Goal: Task Accomplishment & Management: Use online tool/utility

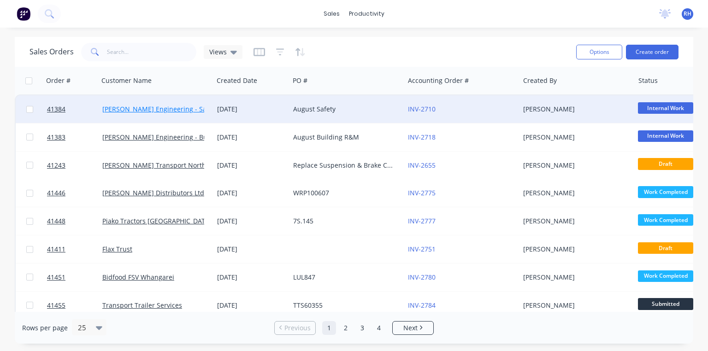
click at [170, 111] on link "[PERSON_NAME] Engineering - Safety" at bounding box center [160, 109] width 116 height 9
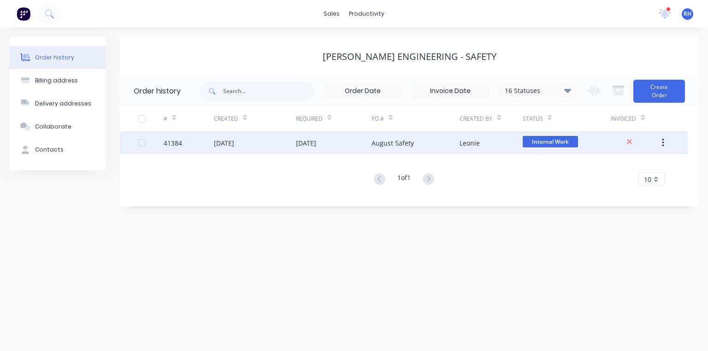
click at [314, 138] on div "[DATE]" at bounding box center [306, 143] width 20 height 10
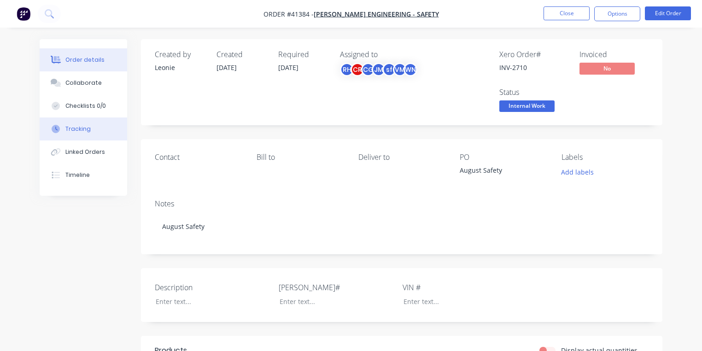
click at [88, 135] on button "Tracking" at bounding box center [84, 128] width 88 height 23
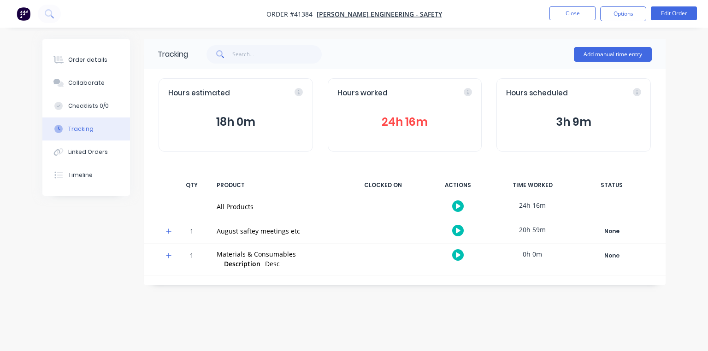
click at [169, 231] on icon at bounding box center [169, 232] width 6 height 6
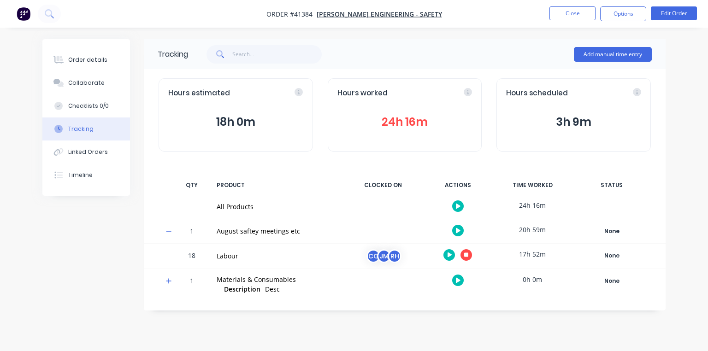
click at [466, 254] on icon "button" at bounding box center [466, 255] width 5 height 5
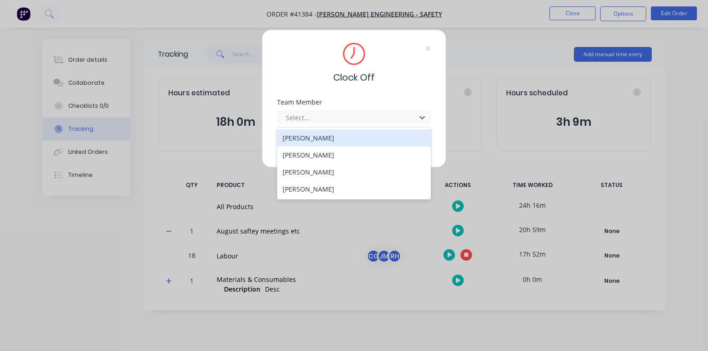
click at [323, 171] on div "[PERSON_NAME]" at bounding box center [354, 172] width 154 height 17
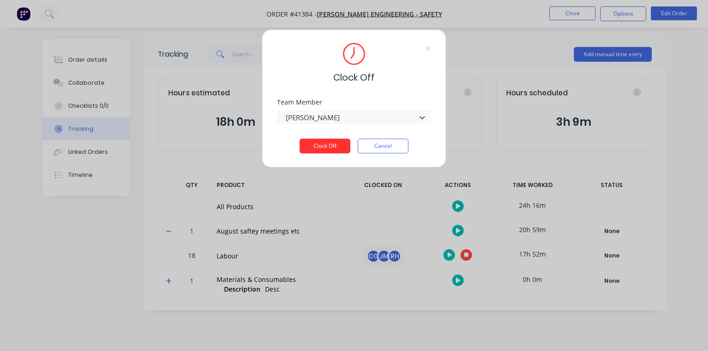
click at [326, 142] on button "Clock Off" at bounding box center [325, 146] width 51 height 15
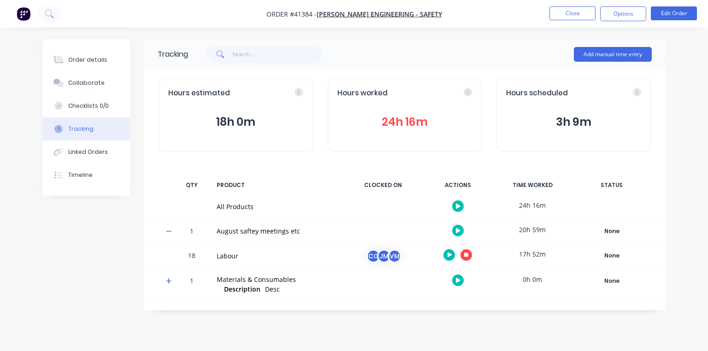
click at [22, 18] on img "button" at bounding box center [24, 14] width 14 height 14
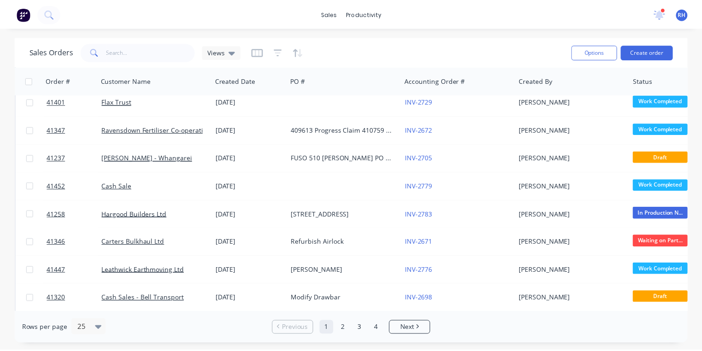
scroll to position [240, 0]
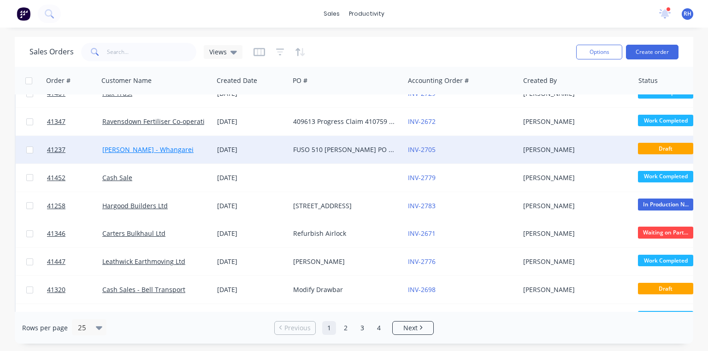
click at [172, 151] on link "[PERSON_NAME] - Whangarei" at bounding box center [147, 149] width 91 height 9
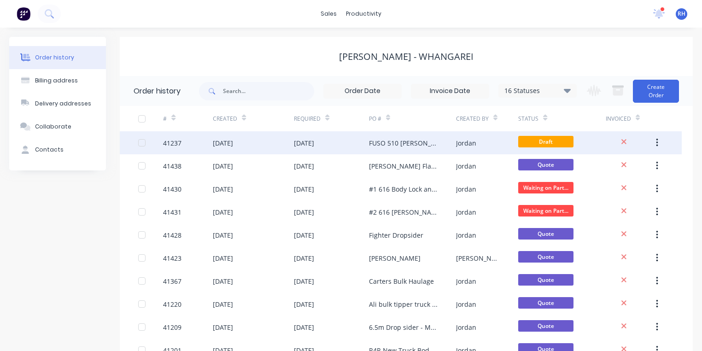
click at [419, 140] on div "FUSO 510 [PERSON_NAME] PO 825751" at bounding box center [403, 143] width 69 height 10
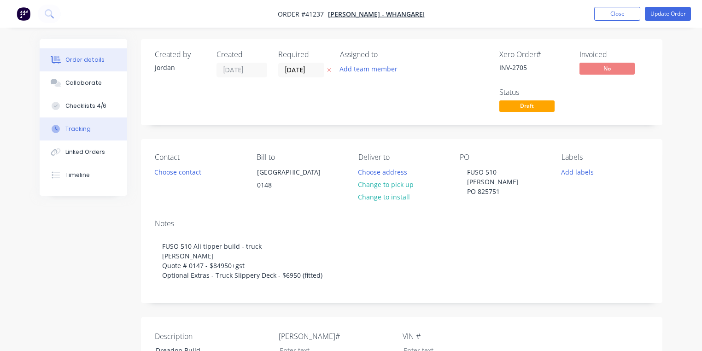
click at [88, 129] on button "Tracking" at bounding box center [84, 128] width 88 height 23
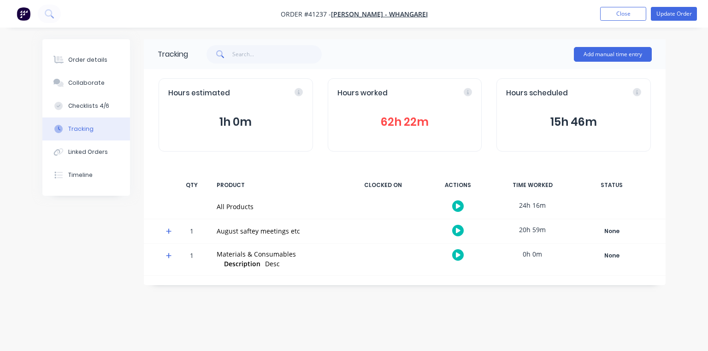
click at [169, 230] on icon at bounding box center [169, 232] width 6 height 6
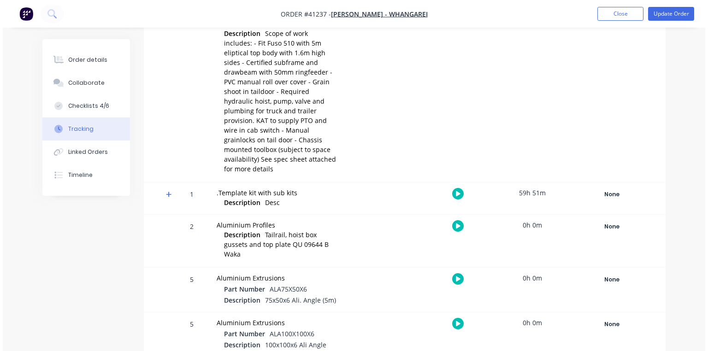
scroll to position [264, 0]
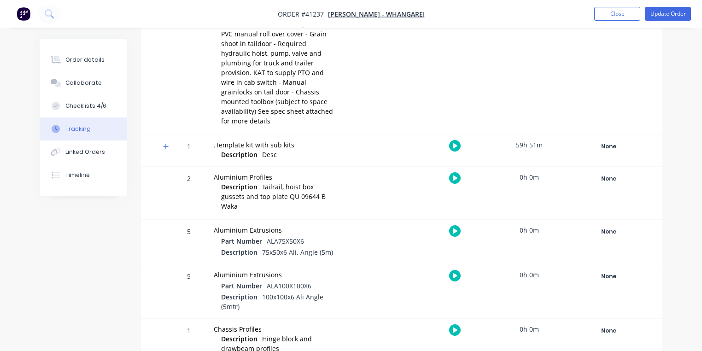
click at [285, 212] on div at bounding box center [277, 212] width 113 height 1
click at [167, 143] on icon at bounding box center [166, 146] width 6 height 6
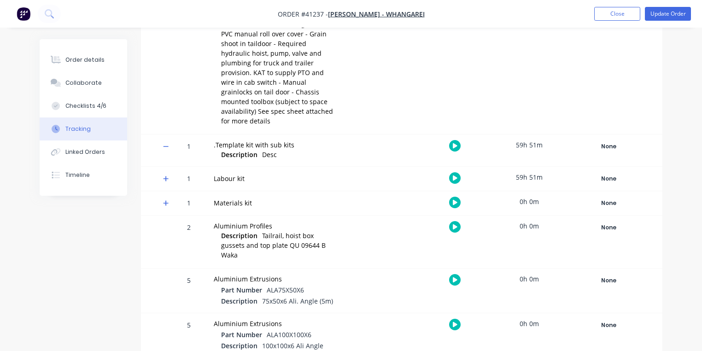
click at [166, 176] on icon at bounding box center [166, 179] width 6 height 6
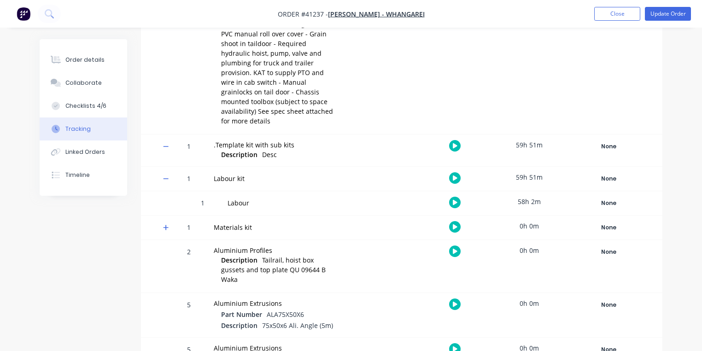
click at [455, 200] on icon "button" at bounding box center [455, 202] width 5 height 5
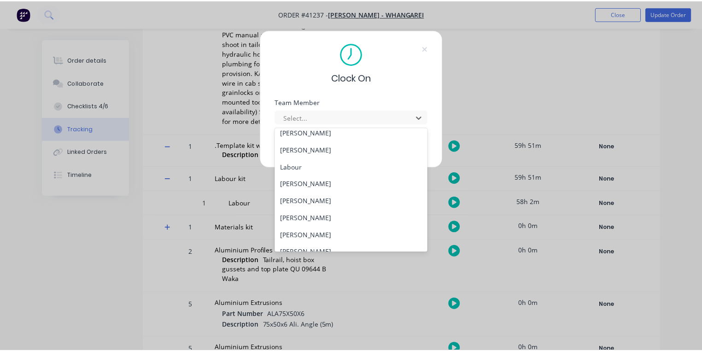
scroll to position [118, 0]
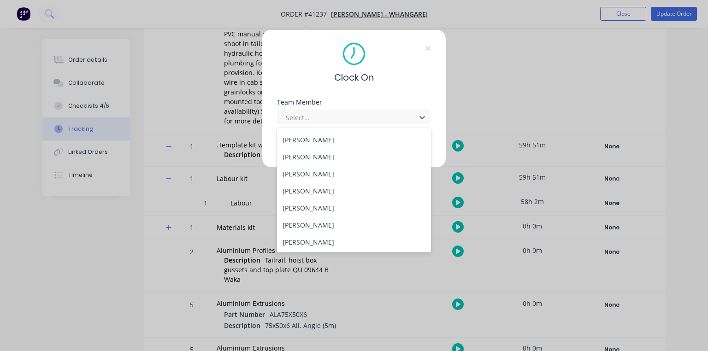
click at [335, 171] on div "[PERSON_NAME]" at bounding box center [354, 173] width 154 height 17
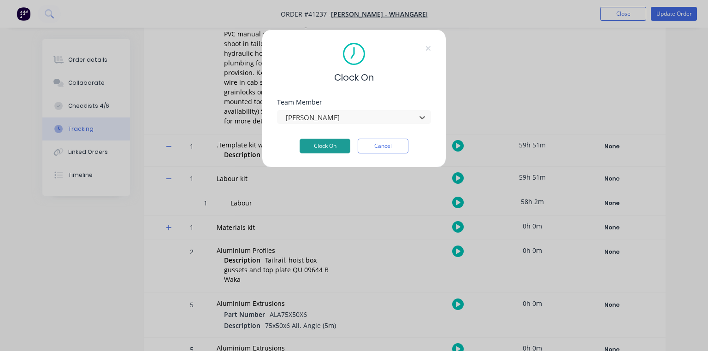
click at [334, 140] on button "Clock On" at bounding box center [325, 146] width 51 height 15
